Goal: Transaction & Acquisition: Purchase product/service

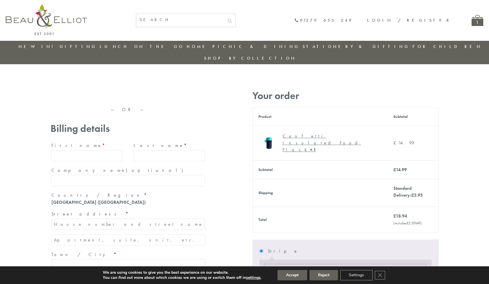
type input "maria33@yahoo.com"
type input "Maria"
type input "Williams"
type input "23, Scottsdale, Happytown"
type input "London"
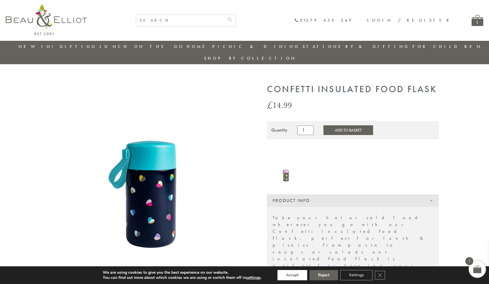
click at [292, 275] on button "Accept" at bounding box center [293, 275] width 30 height 10
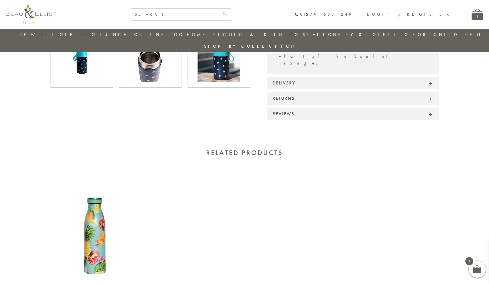
scroll to position [388, 0]
